Goal: Information Seeking & Learning: Learn about a topic

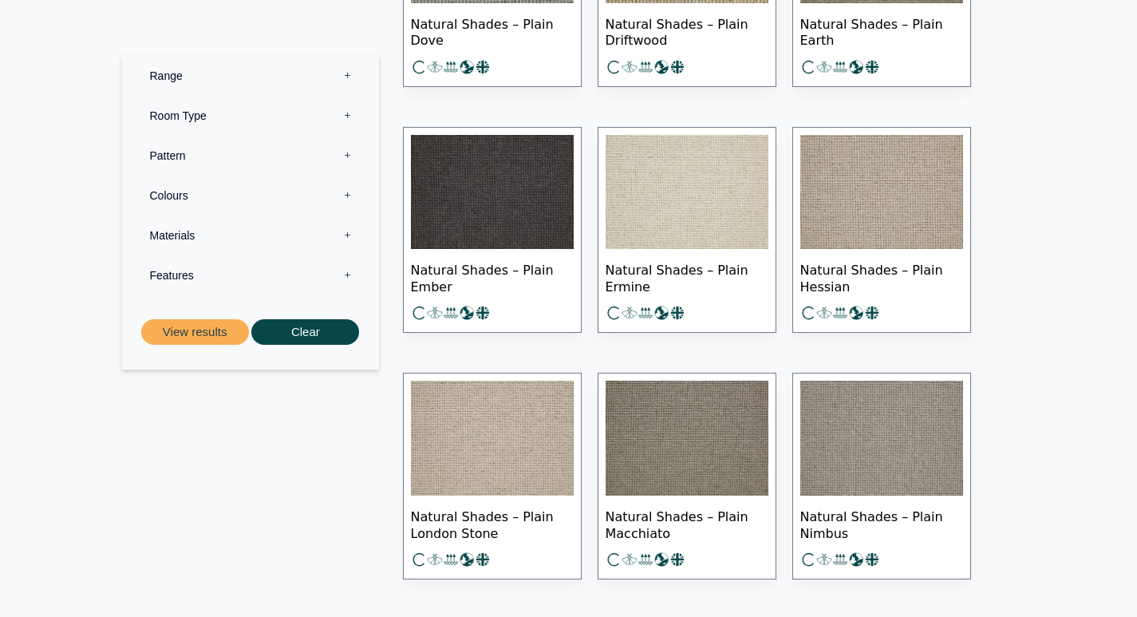
scroll to position [11487, 0]
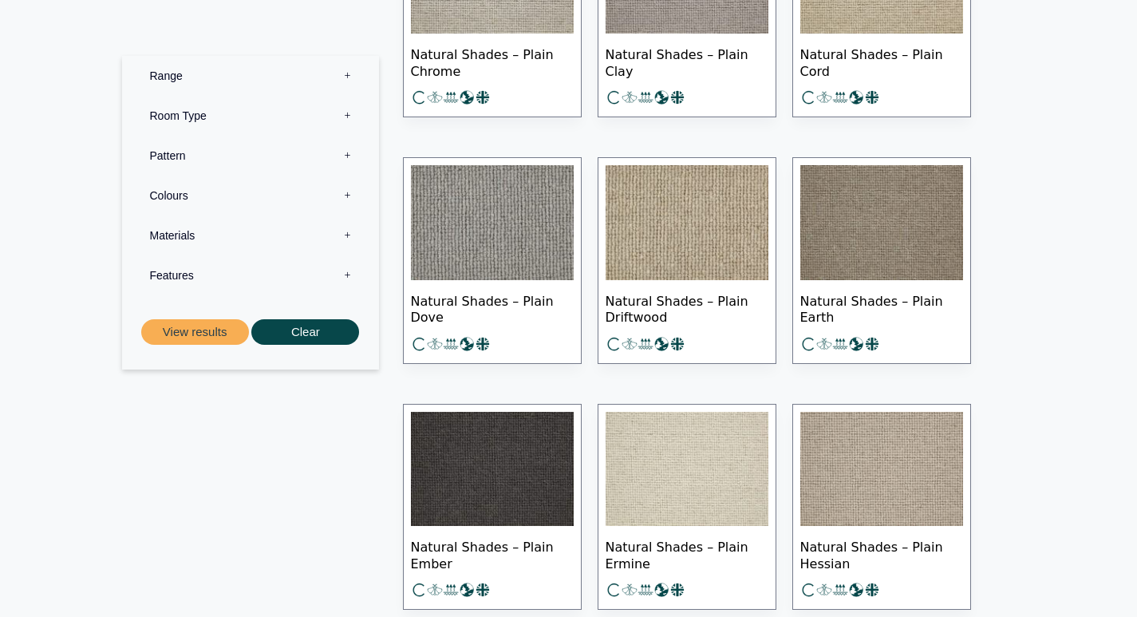
click at [182, 73] on label "Range 0" at bounding box center [250, 76] width 233 height 40
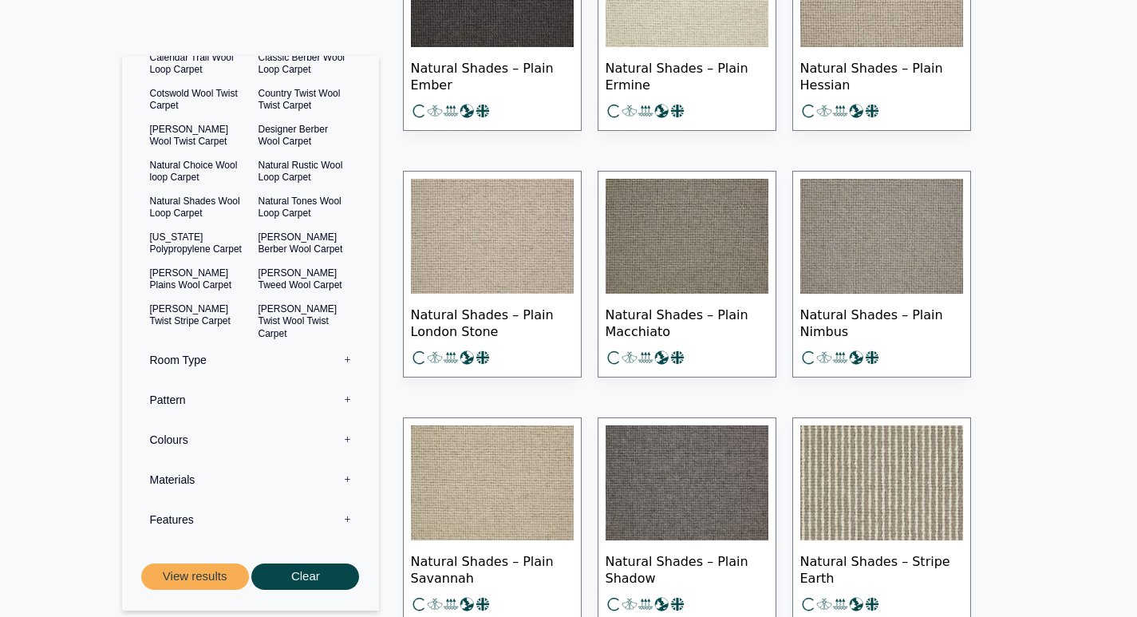
scroll to position [85, 0]
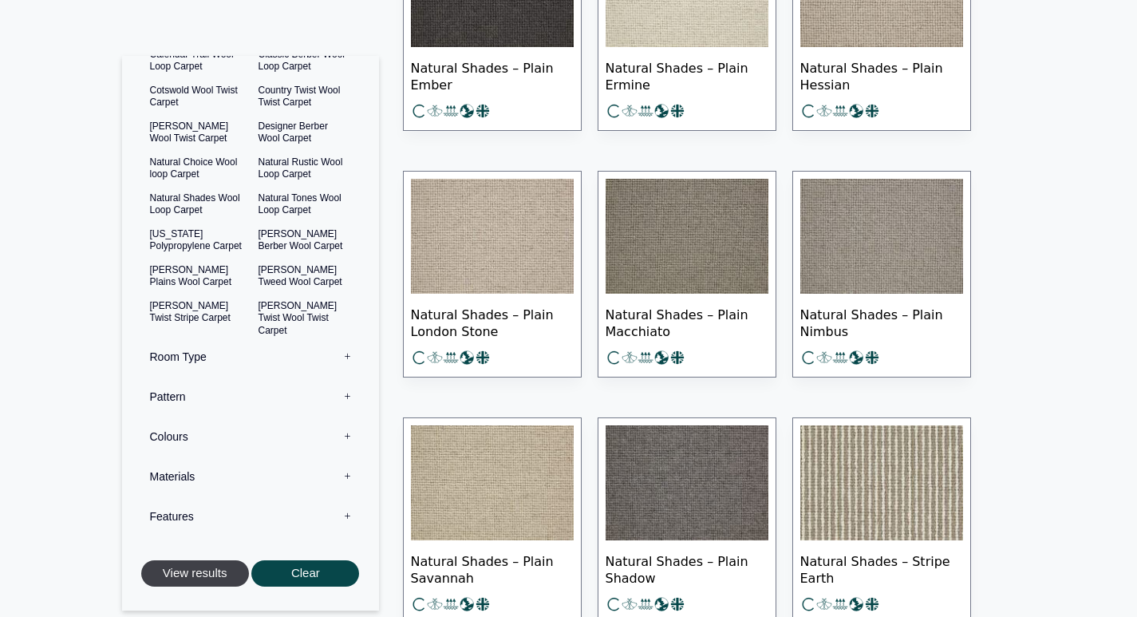
click at [203, 576] on button "View results" at bounding box center [195, 574] width 108 height 26
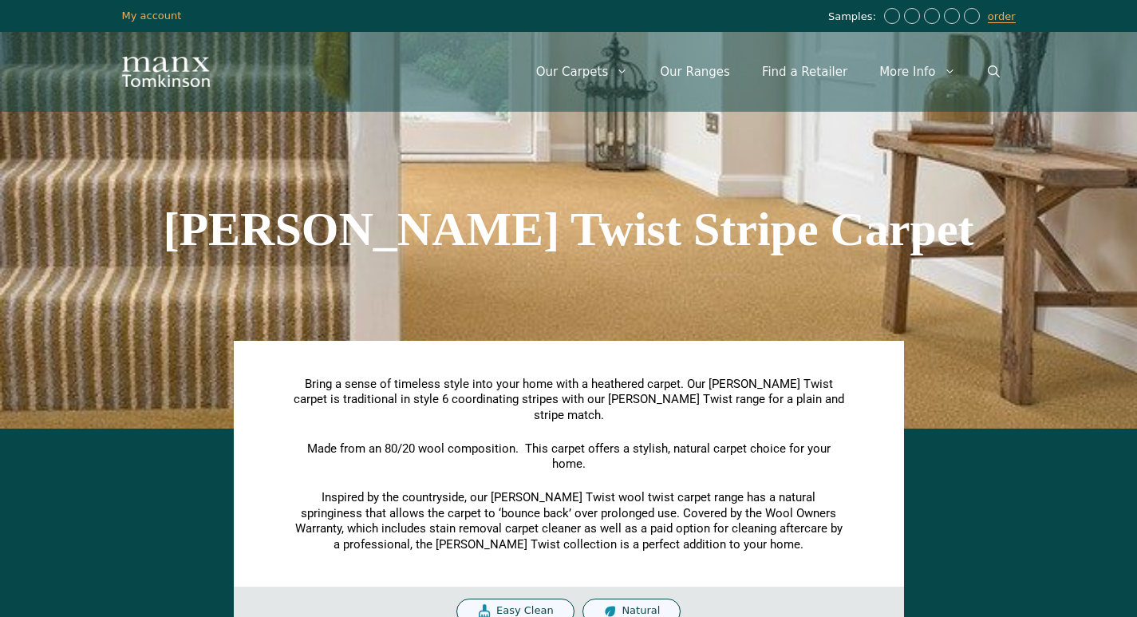
click at [194, 483] on div "Bring a sense of timeless style into your home with a heathered carpet. Our Tom…" at bounding box center [568, 535] width 909 height 199
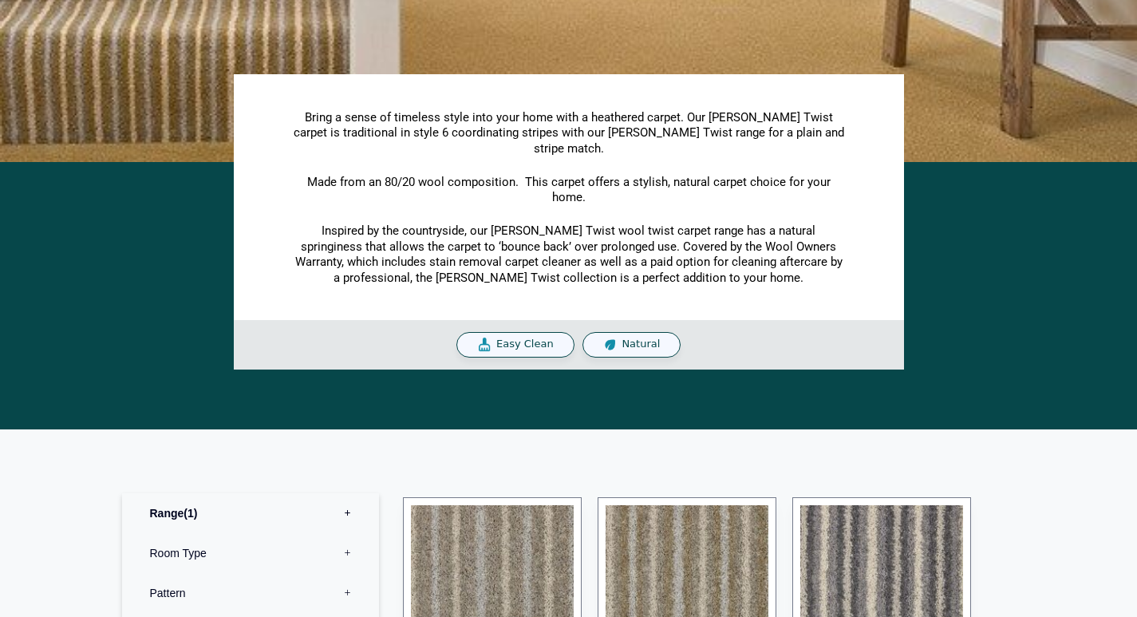
scroll to position [319, 0]
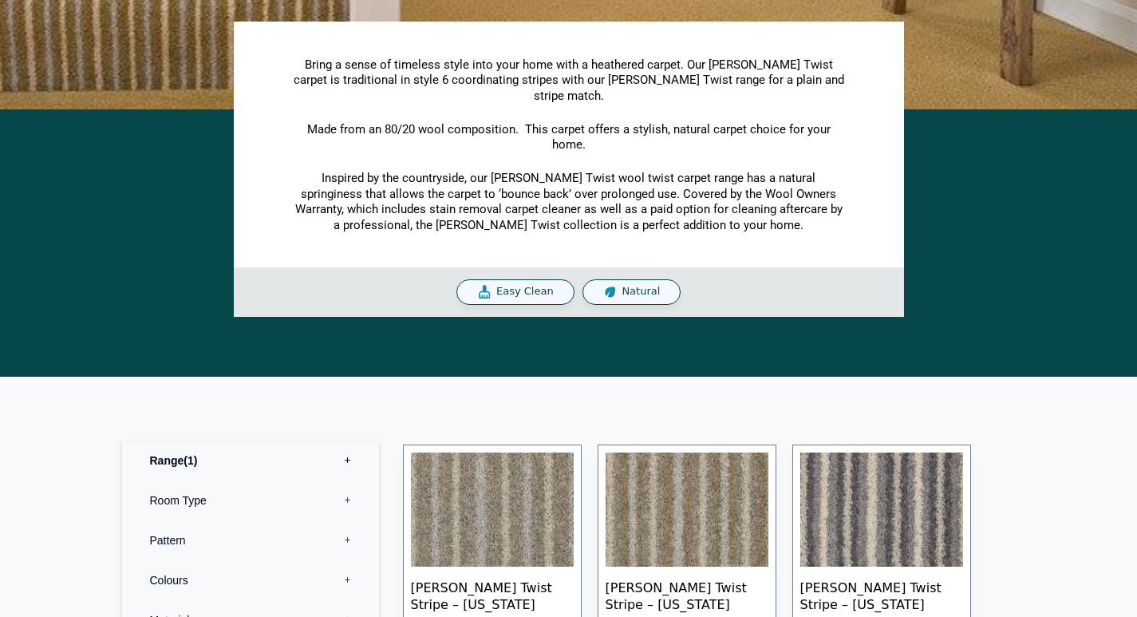
click at [254, 321] on div "Bring a sense of timeless style into your home with a heathered carpet. Our Tom…" at bounding box center [568, 242] width 1137 height 267
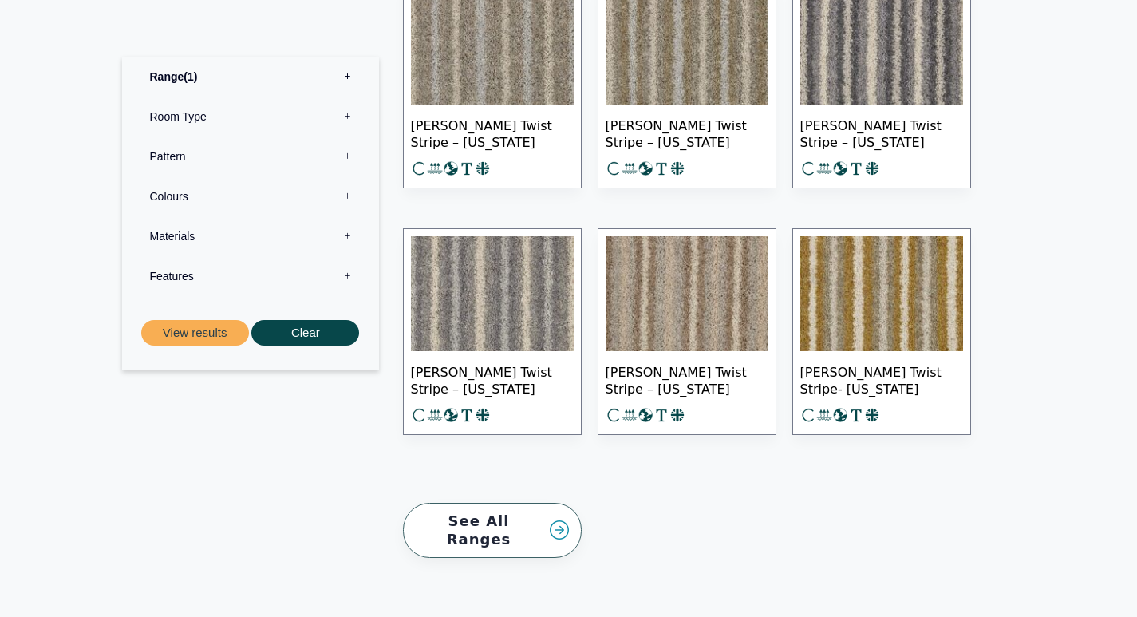
scroll to position [798, 0]
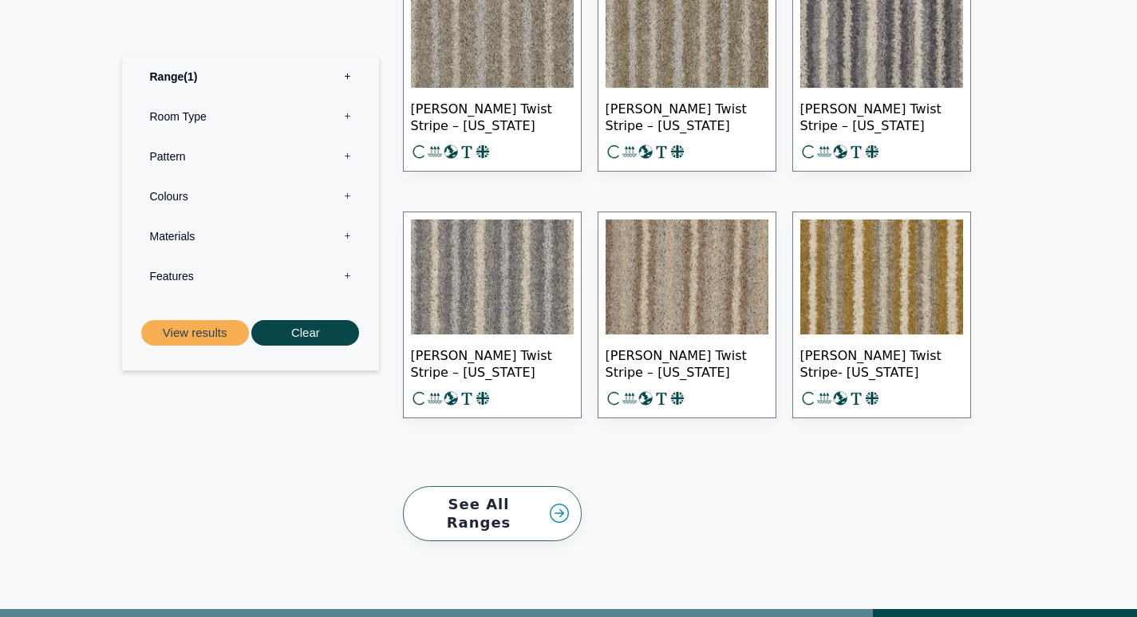
click at [507, 495] on link "See All Ranges" at bounding box center [492, 513] width 179 height 55
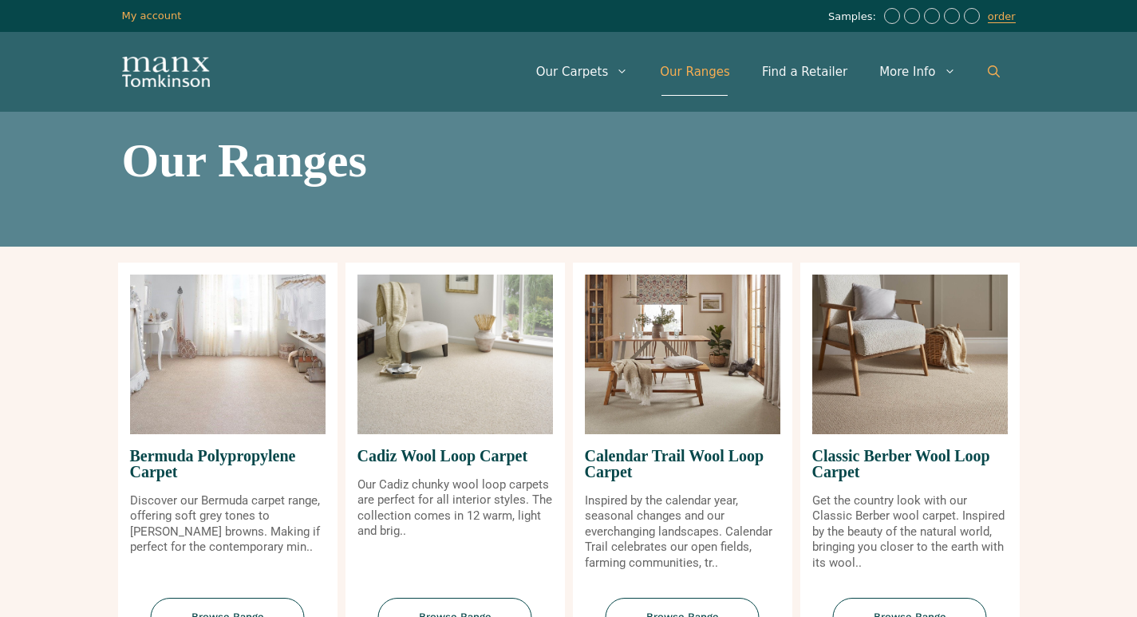
click at [991, 71] on icon "Open Search Bar" at bounding box center [994, 71] width 12 height 12
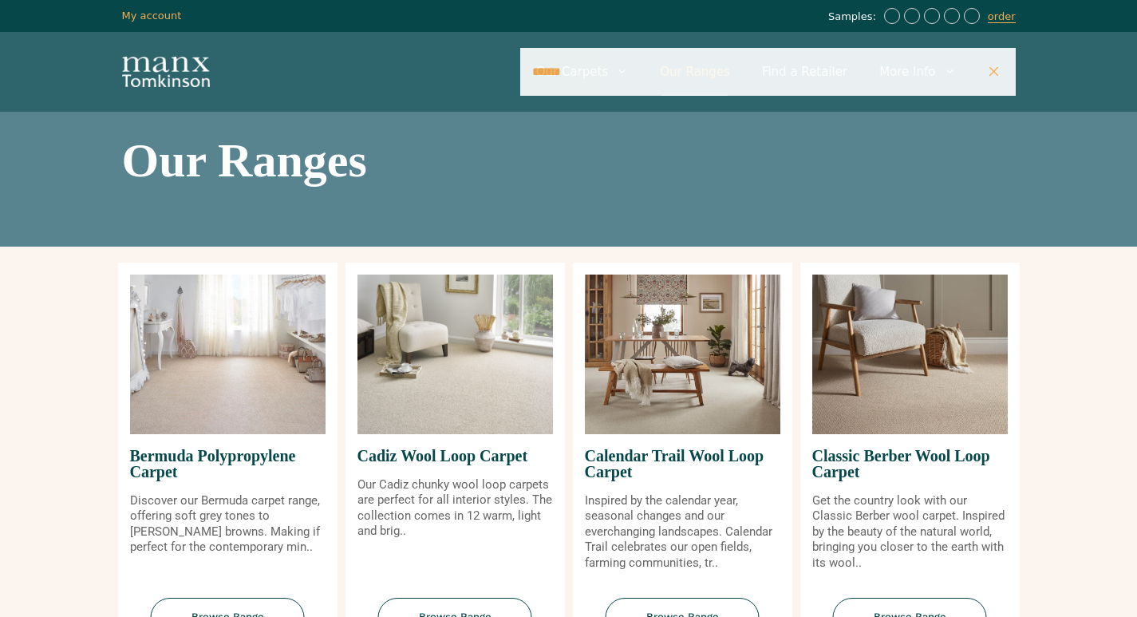
type input "******"
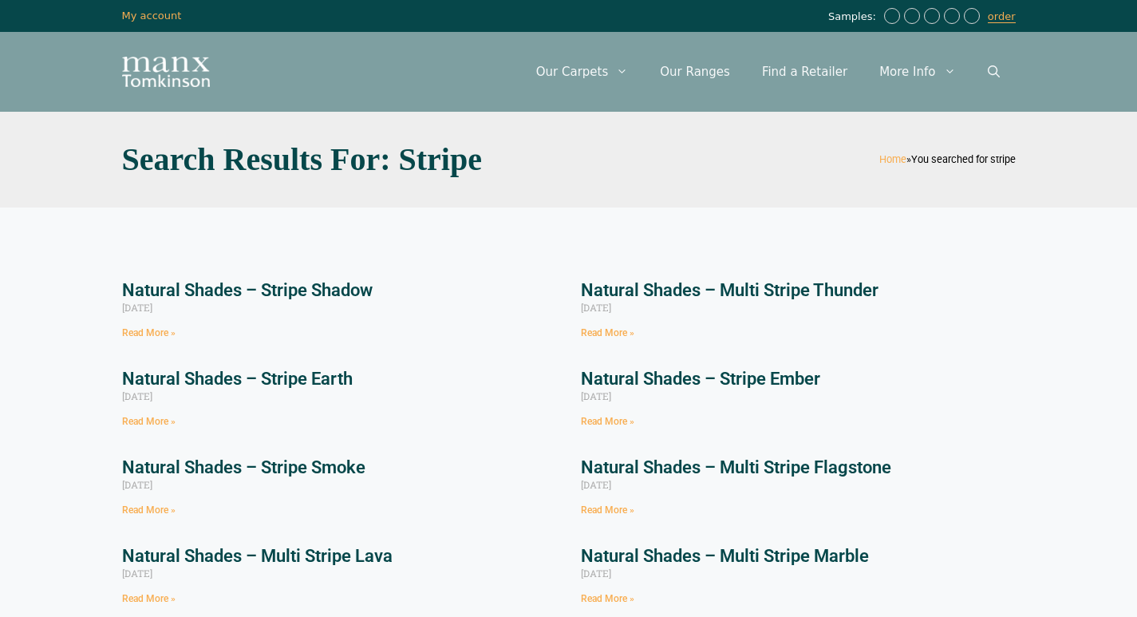
click at [690, 290] on link "Natural Shades – Multi Stripe Thunder" at bounding box center [730, 290] width 298 height 20
